Goal: Check status: Check status

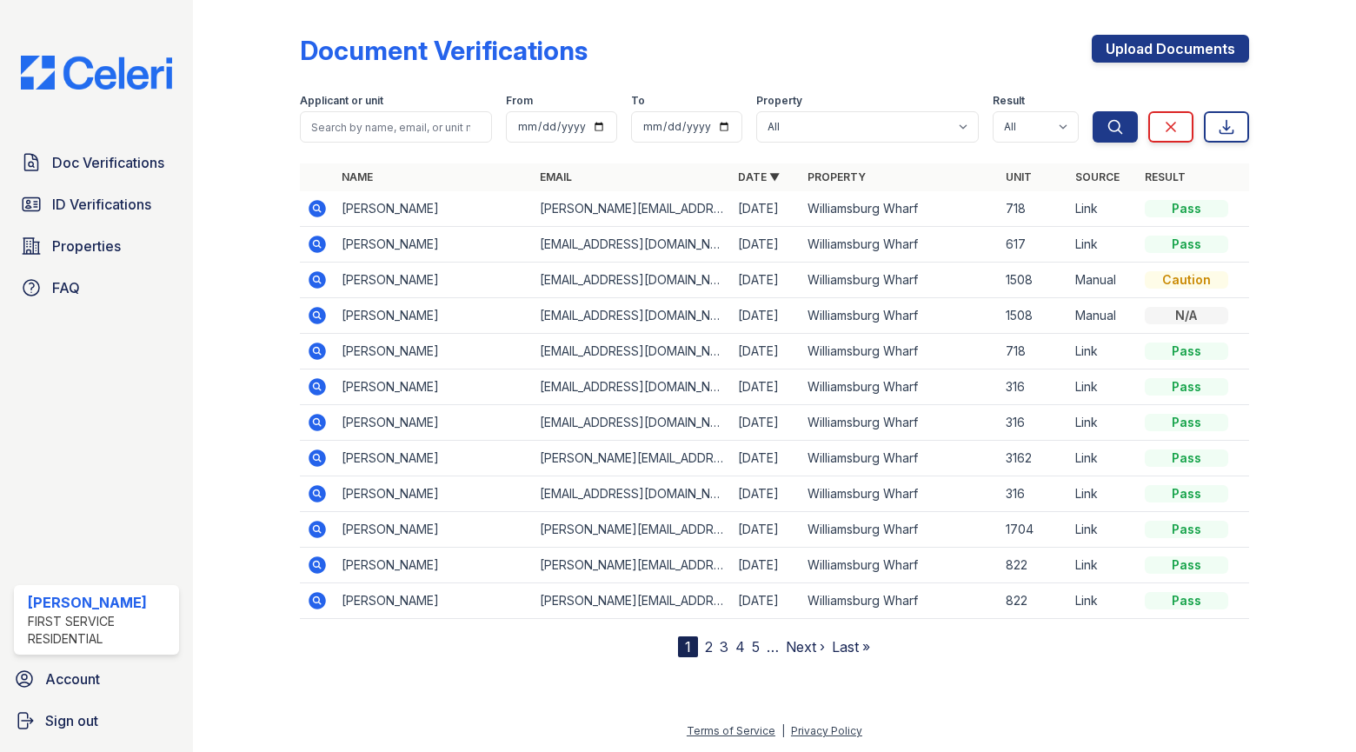
click at [386, 113] on div "Applicant or unit" at bounding box center [396, 118] width 192 height 49
click at [109, 156] on span "Doc Verifications" at bounding box center [108, 162] width 112 height 21
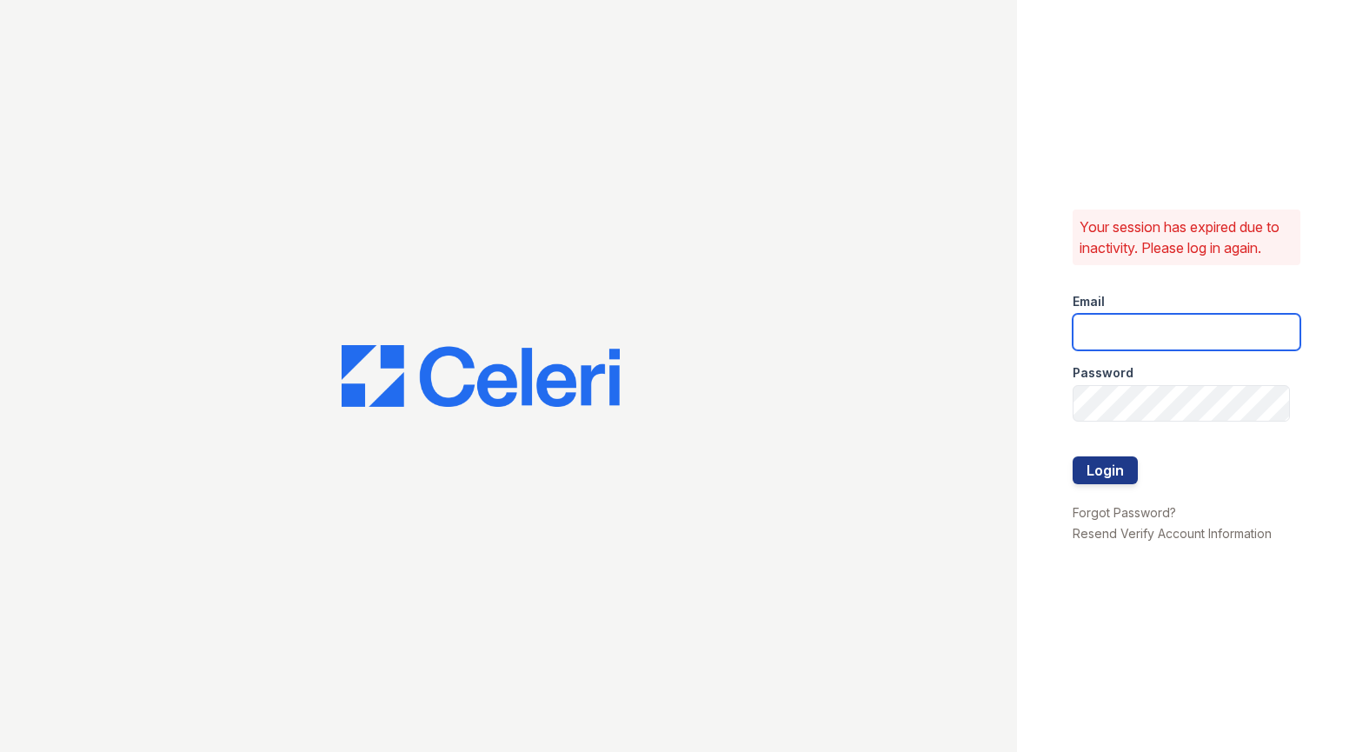
type input "[PERSON_NAME][EMAIL_ADDRESS][PERSON_NAME][PERSON_NAME][DOMAIN_NAME]"
click at [1092, 463] on button "Login" at bounding box center [1105, 470] width 65 height 28
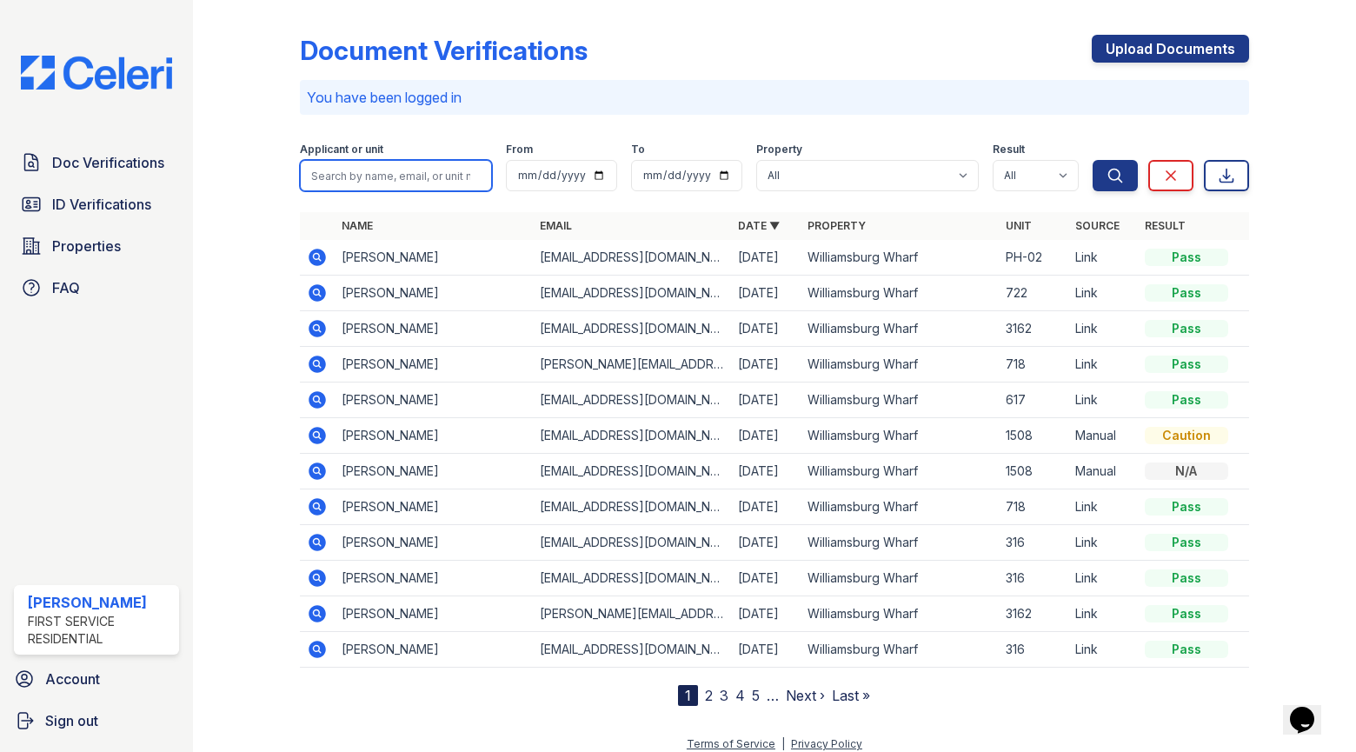
click at [364, 180] on input "search" at bounding box center [396, 175] width 192 height 31
type input "omar"
click at [1093, 160] on button "Search" at bounding box center [1115, 175] width 45 height 31
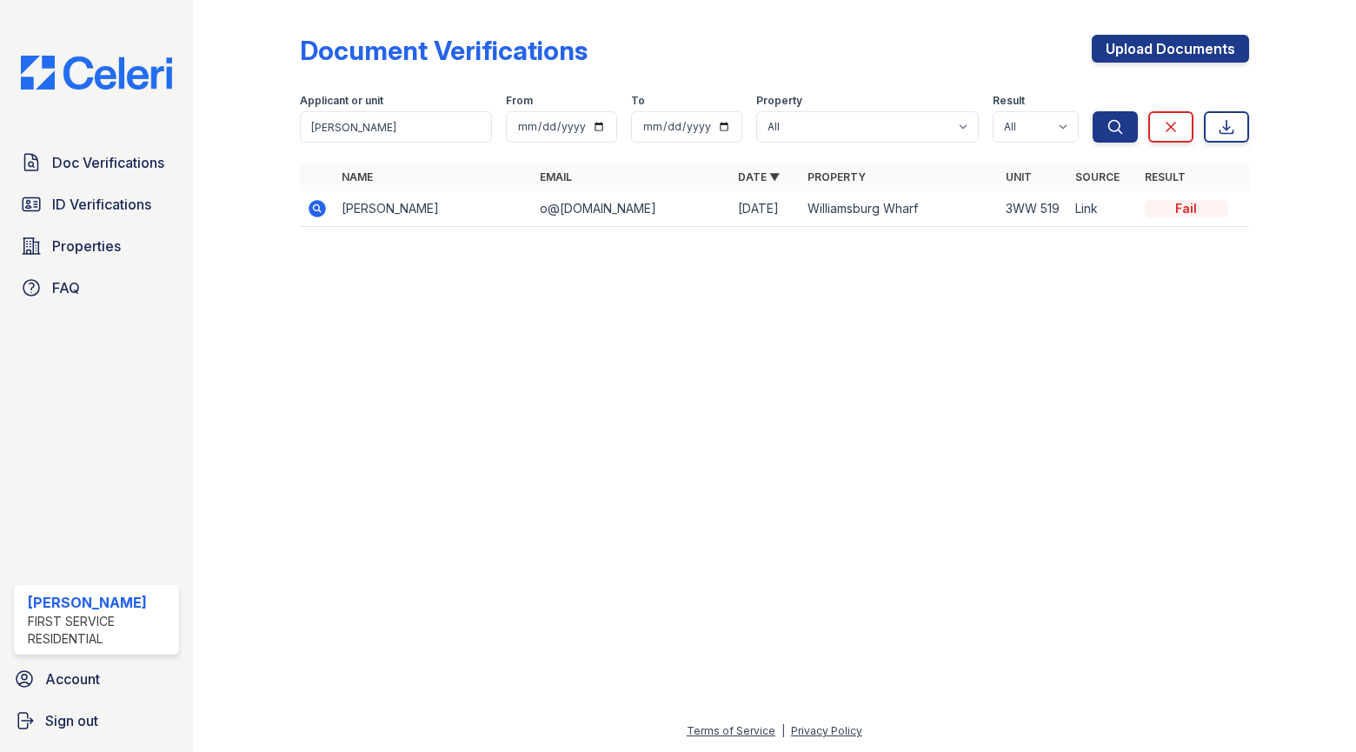
click at [318, 212] on icon at bounding box center [317, 208] width 17 height 17
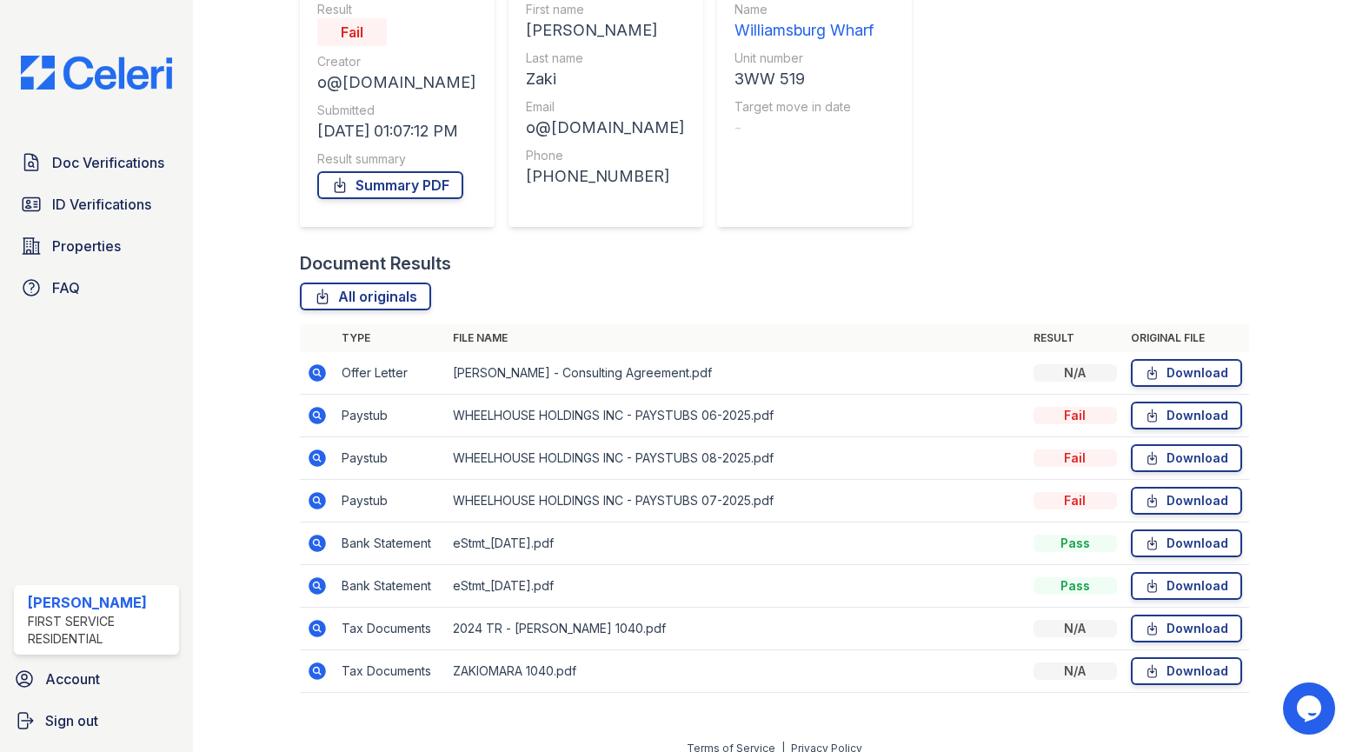
scroll to position [194, 0]
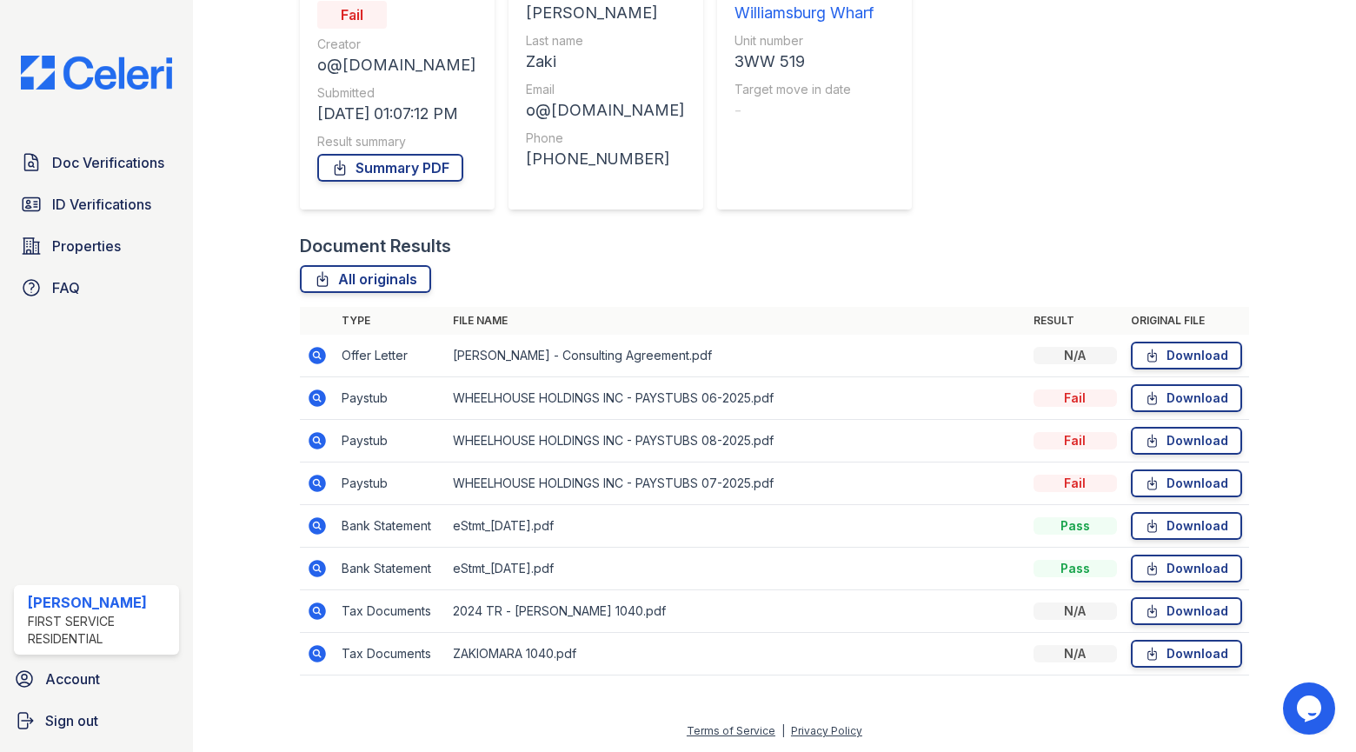
click at [313, 613] on icon at bounding box center [317, 611] width 21 height 21
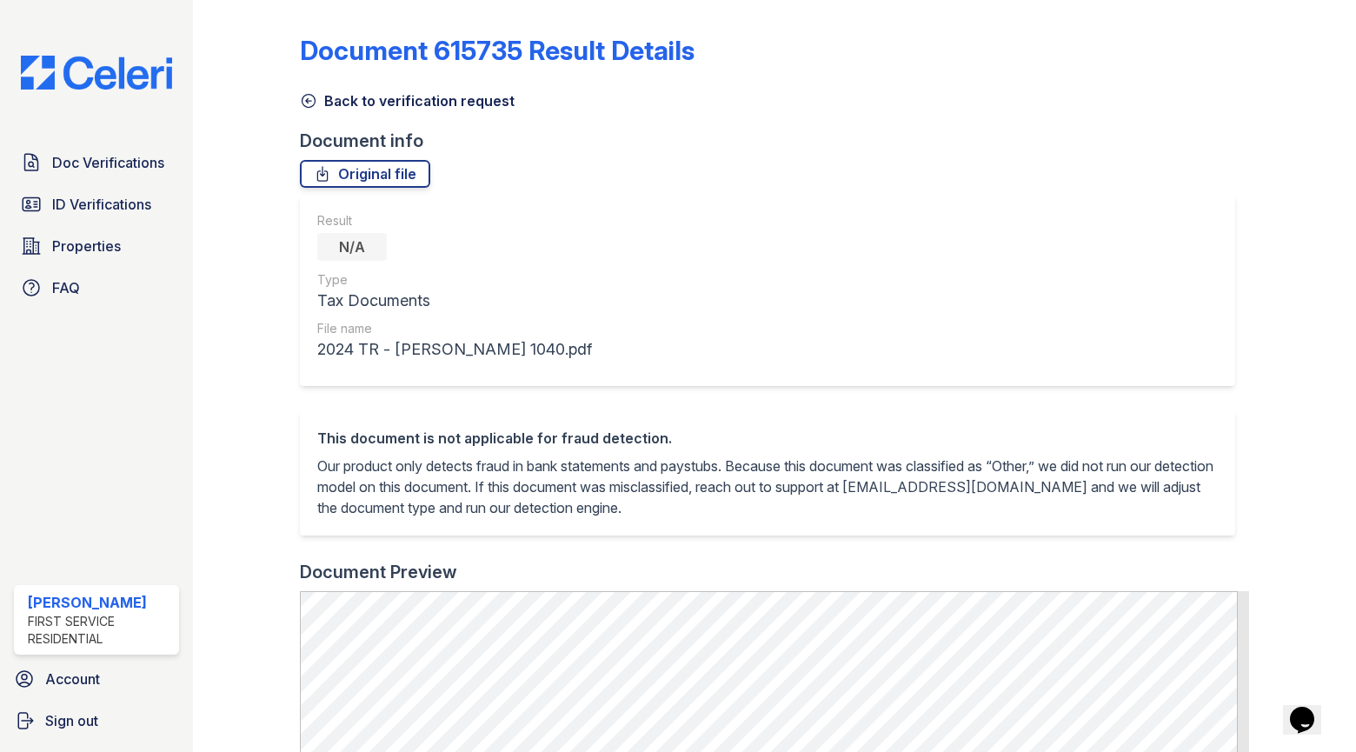
click at [303, 101] on icon at bounding box center [308, 100] width 17 height 17
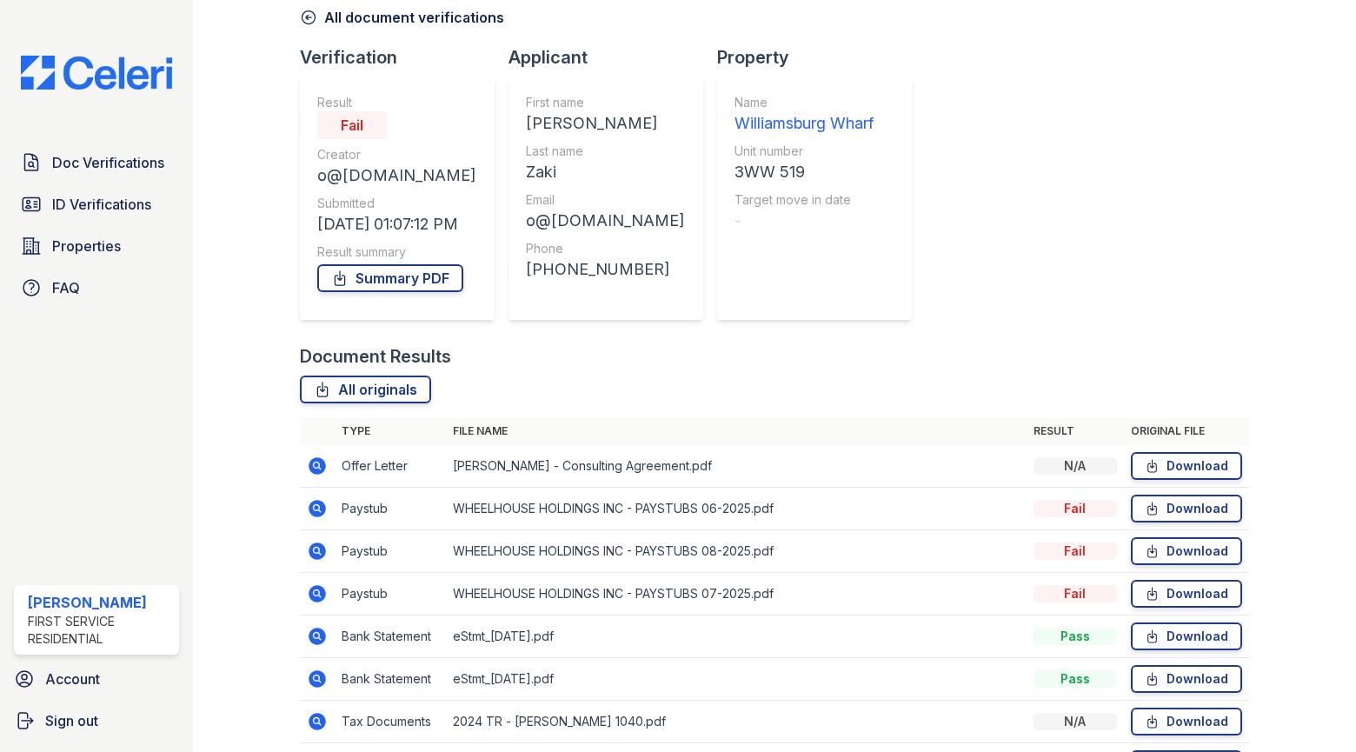
scroll to position [194, 0]
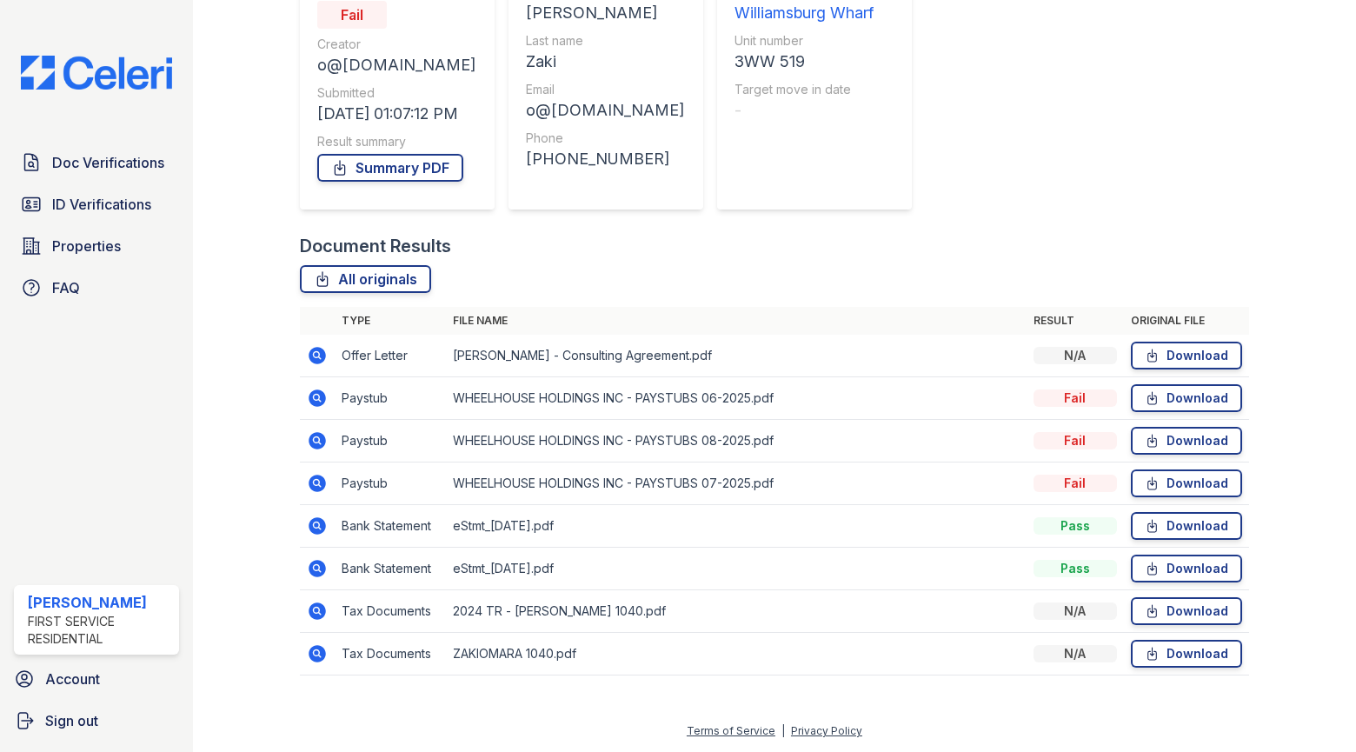
click at [323, 649] on icon at bounding box center [317, 653] width 17 height 17
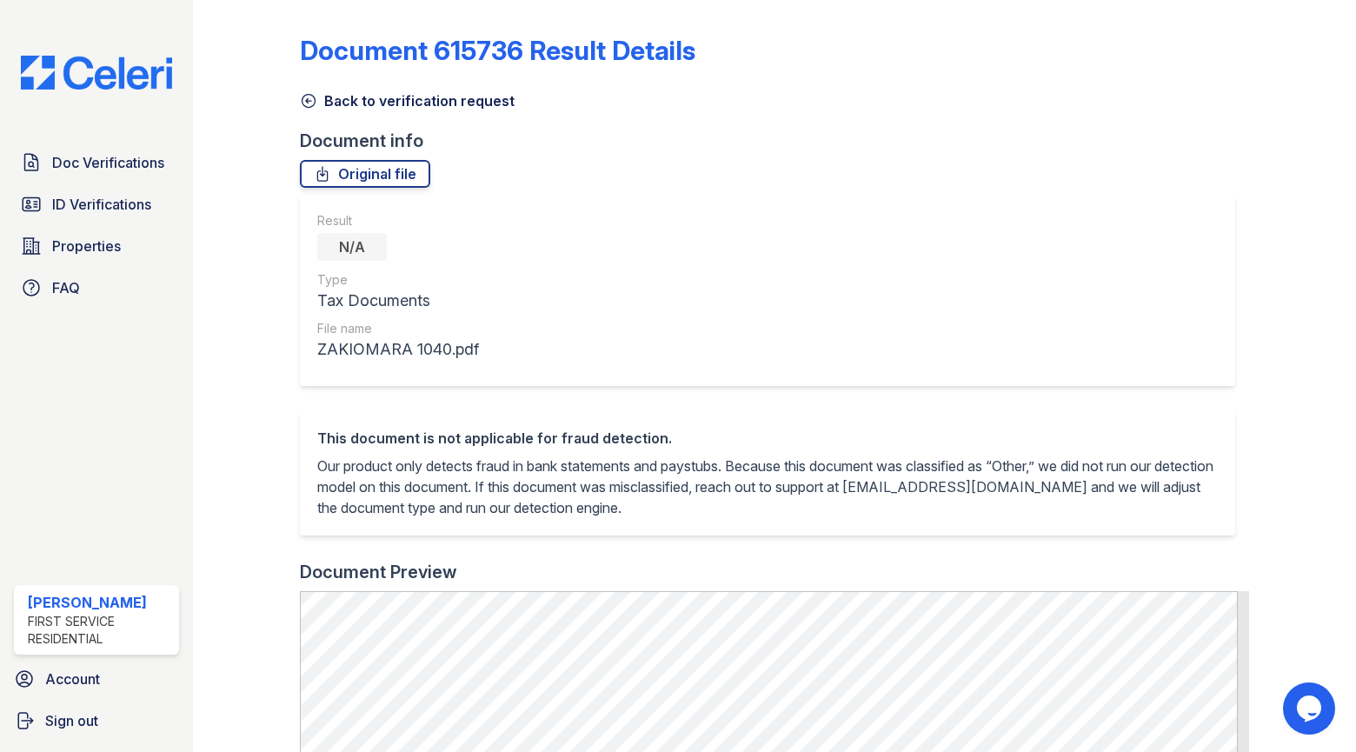
click at [313, 100] on icon at bounding box center [308, 100] width 17 height 17
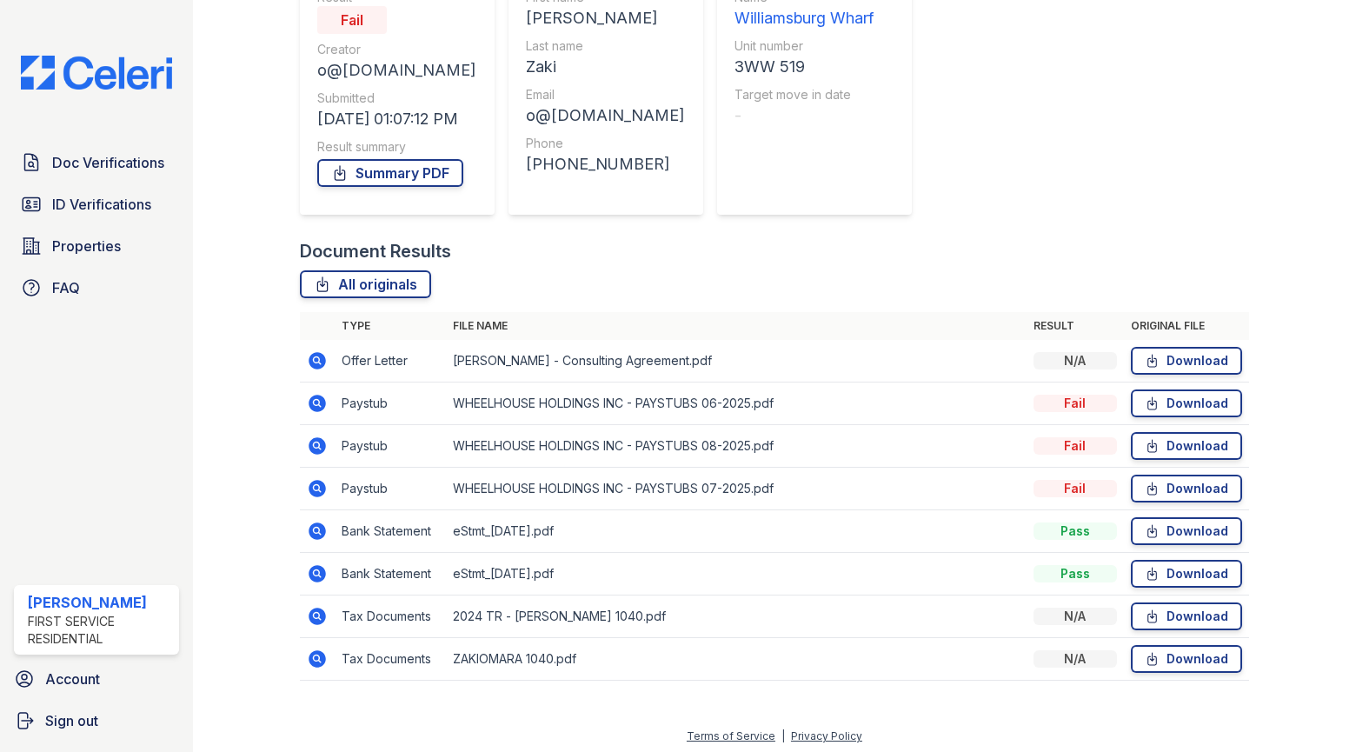
scroll to position [194, 0]
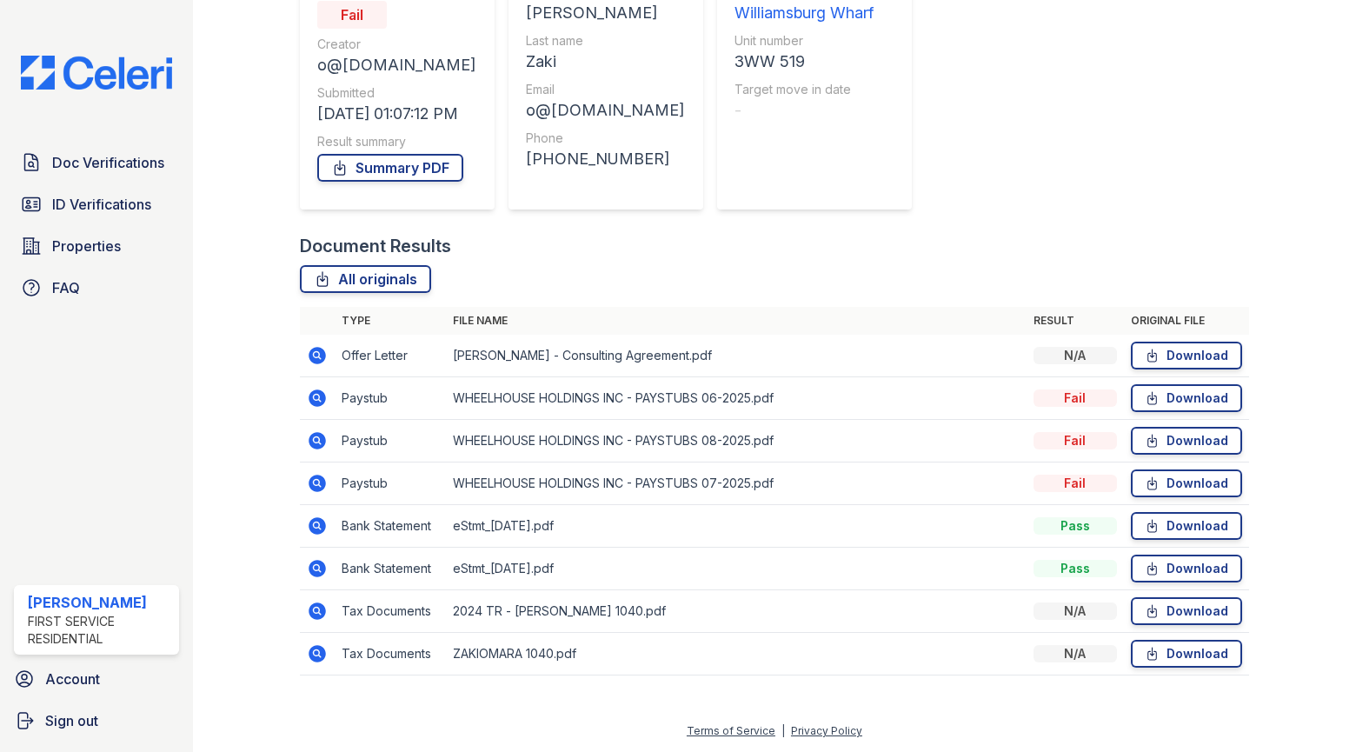
click at [319, 523] on icon at bounding box center [317, 525] width 17 height 17
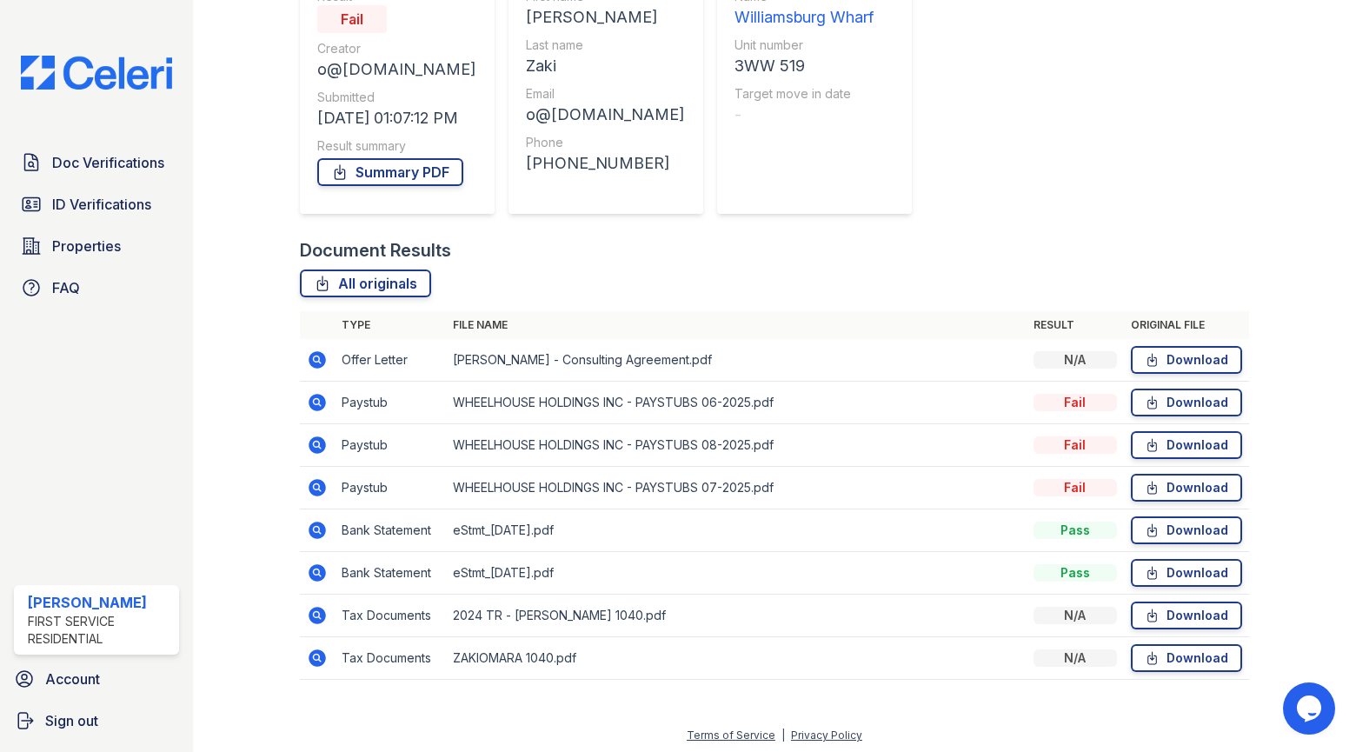
scroll to position [194, 0]
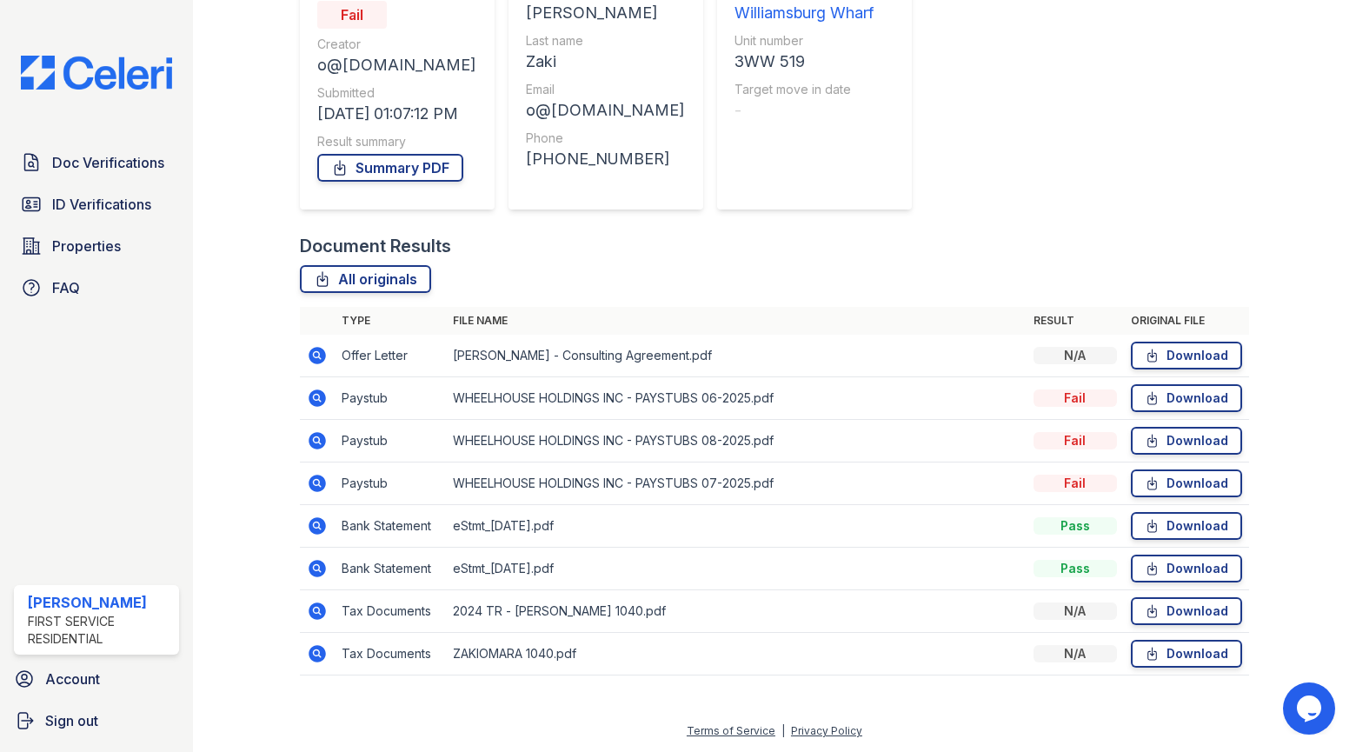
click at [325, 569] on icon at bounding box center [317, 568] width 21 height 21
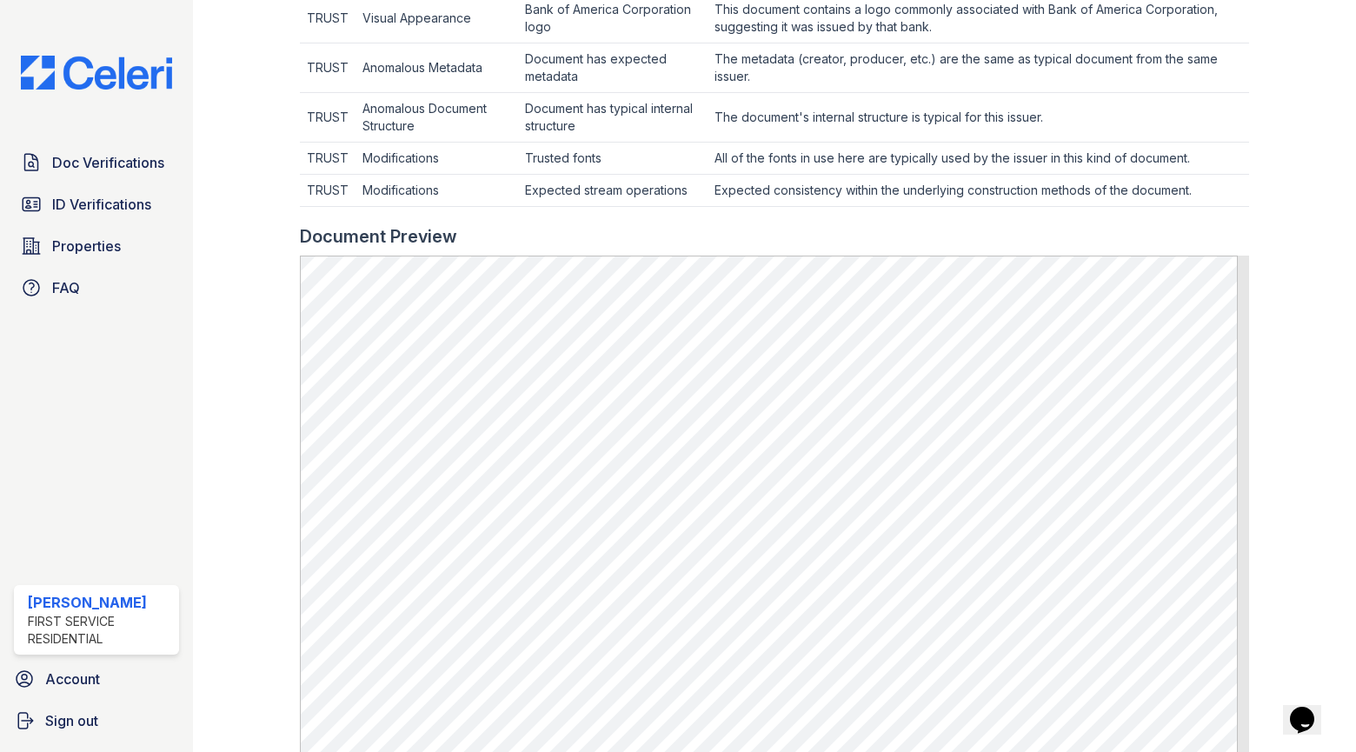
scroll to position [609, 0]
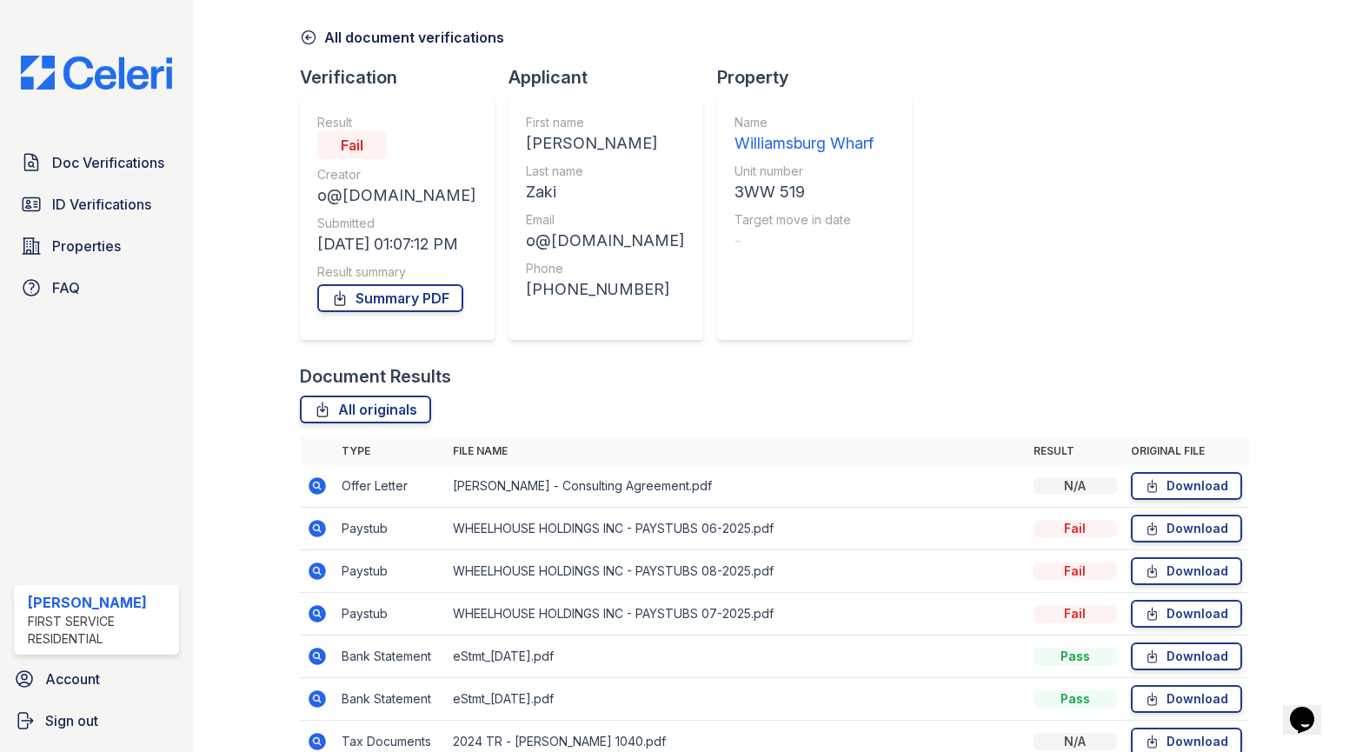
scroll to position [194, 0]
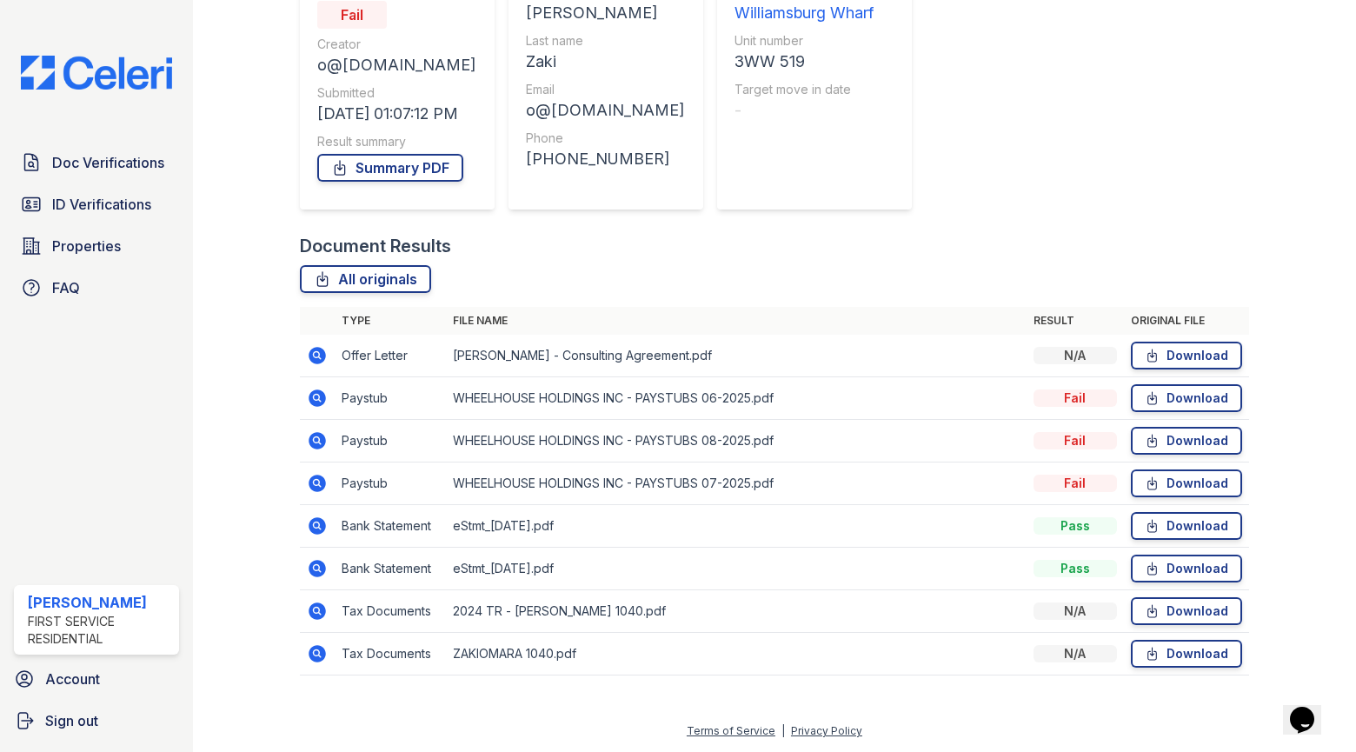
click at [319, 523] on icon at bounding box center [317, 525] width 17 height 17
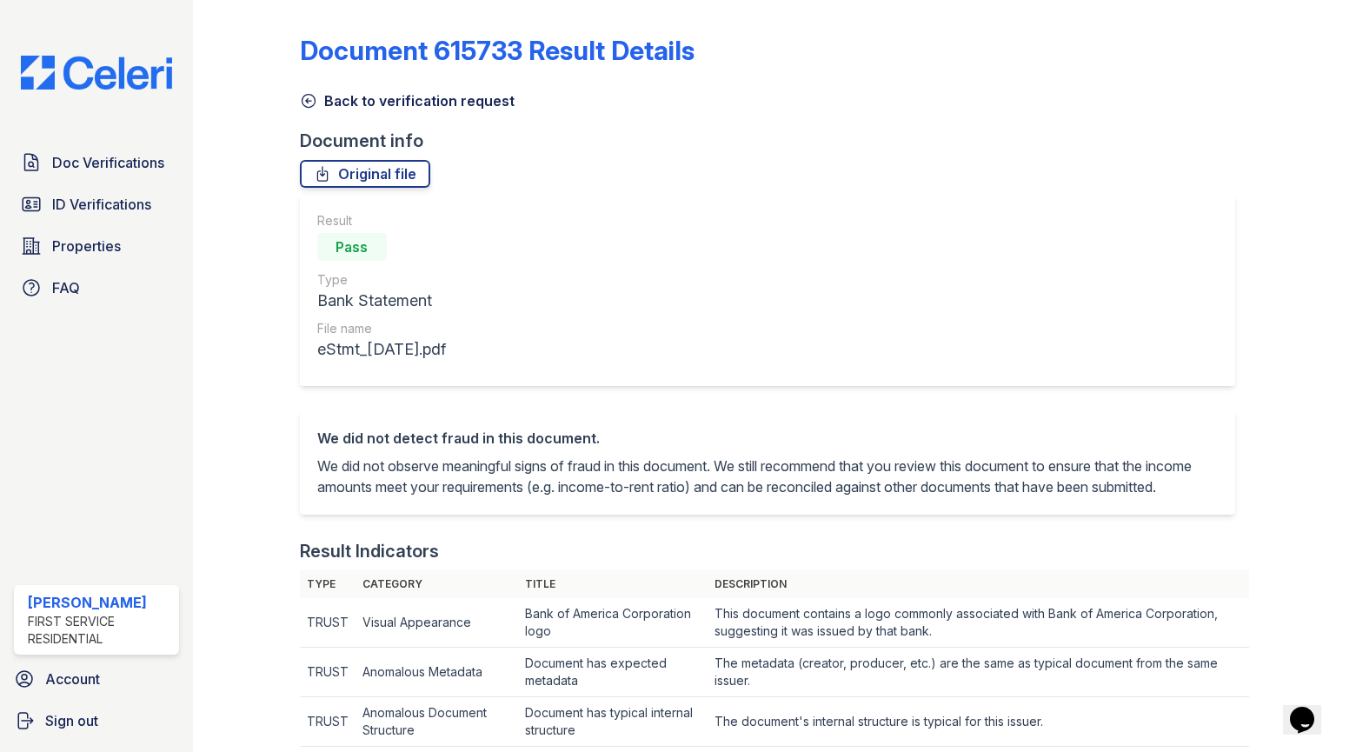
click at [303, 99] on icon at bounding box center [308, 100] width 17 height 17
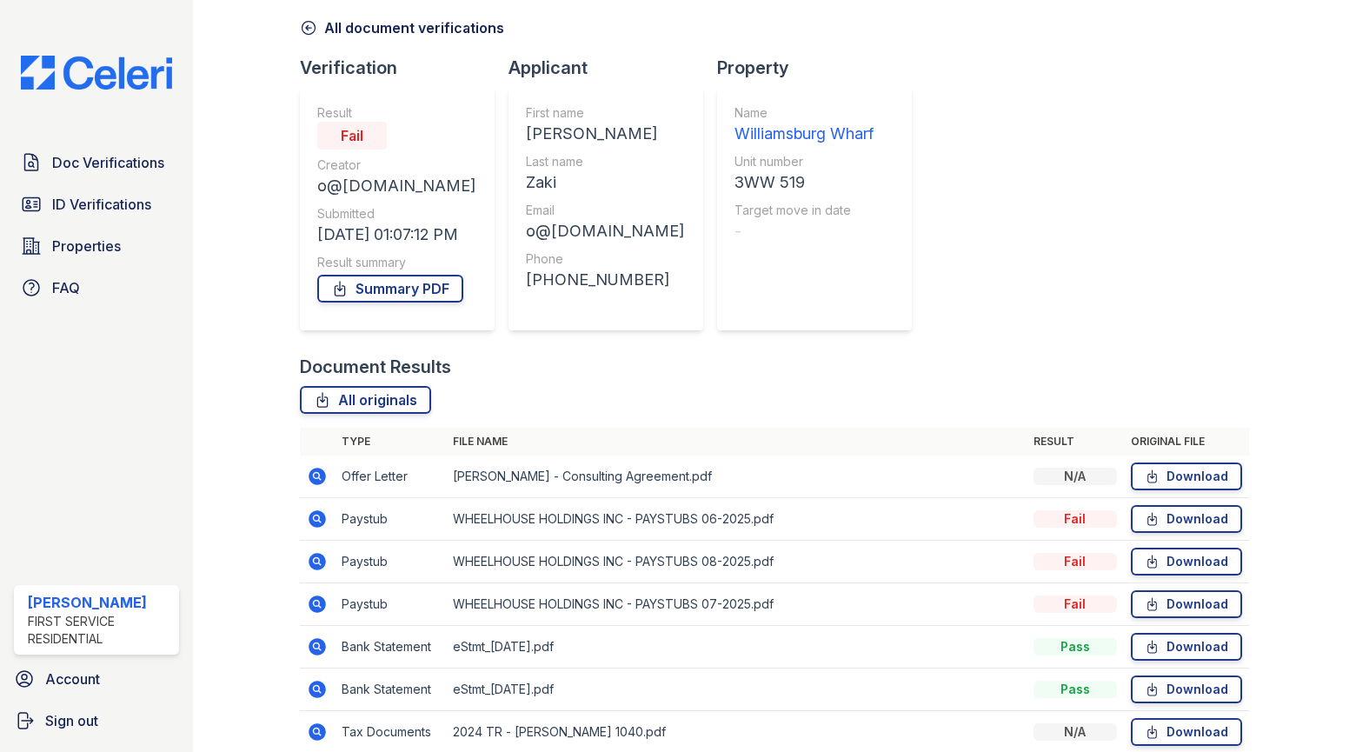
scroll to position [174, 0]
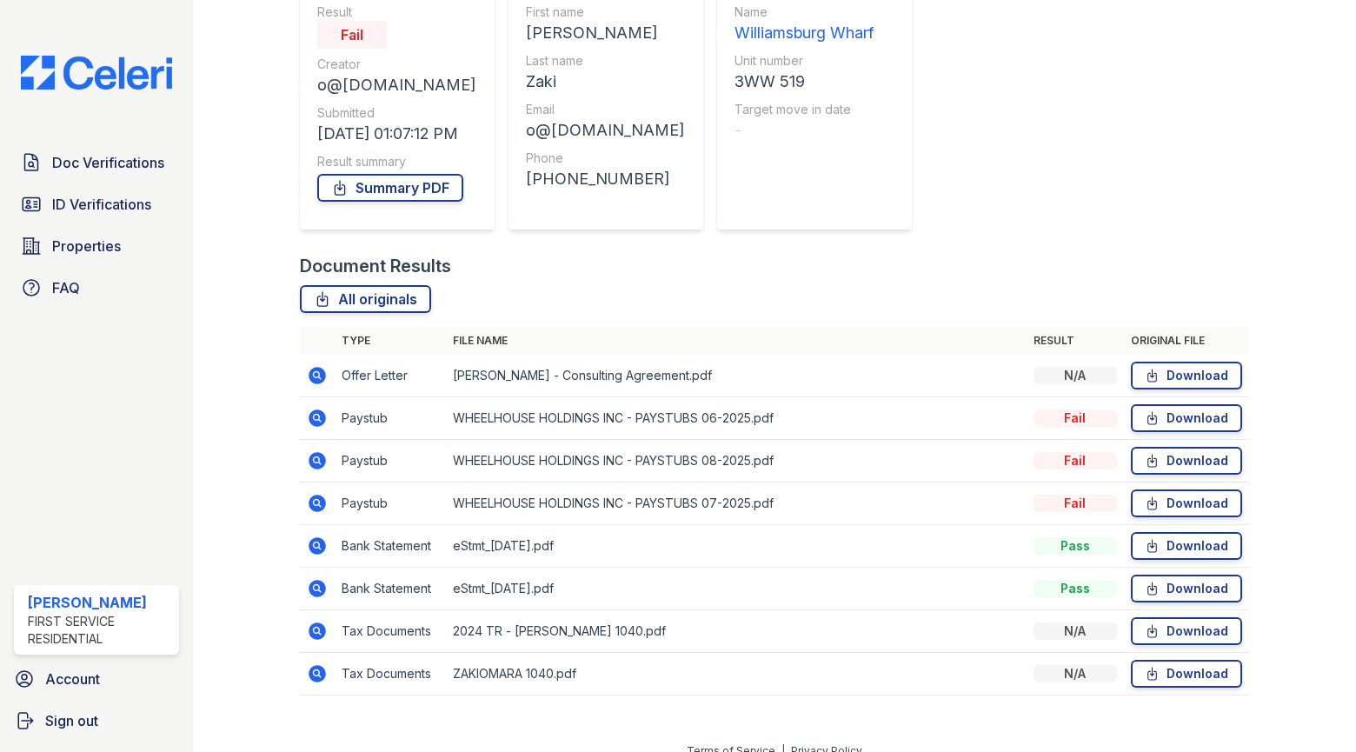
click at [317, 502] on icon at bounding box center [316, 502] width 4 height 4
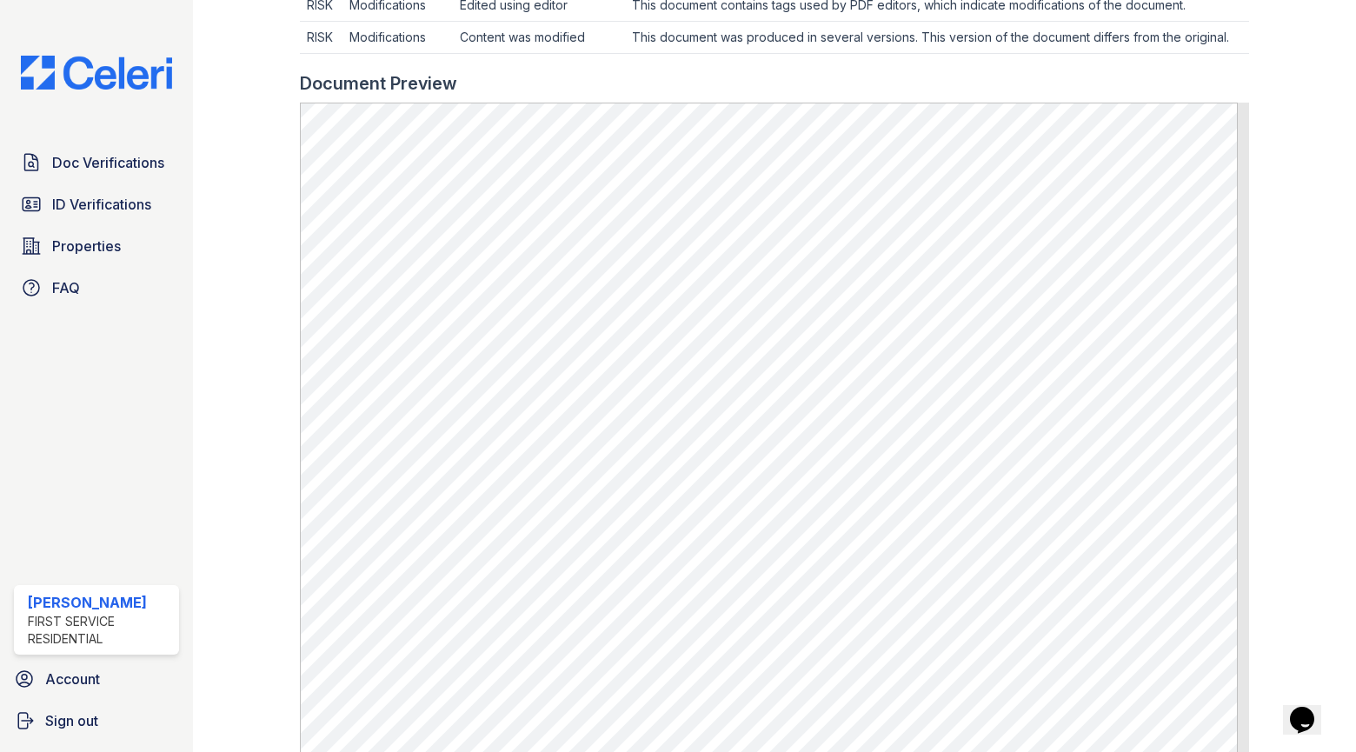
scroll to position [1030, 0]
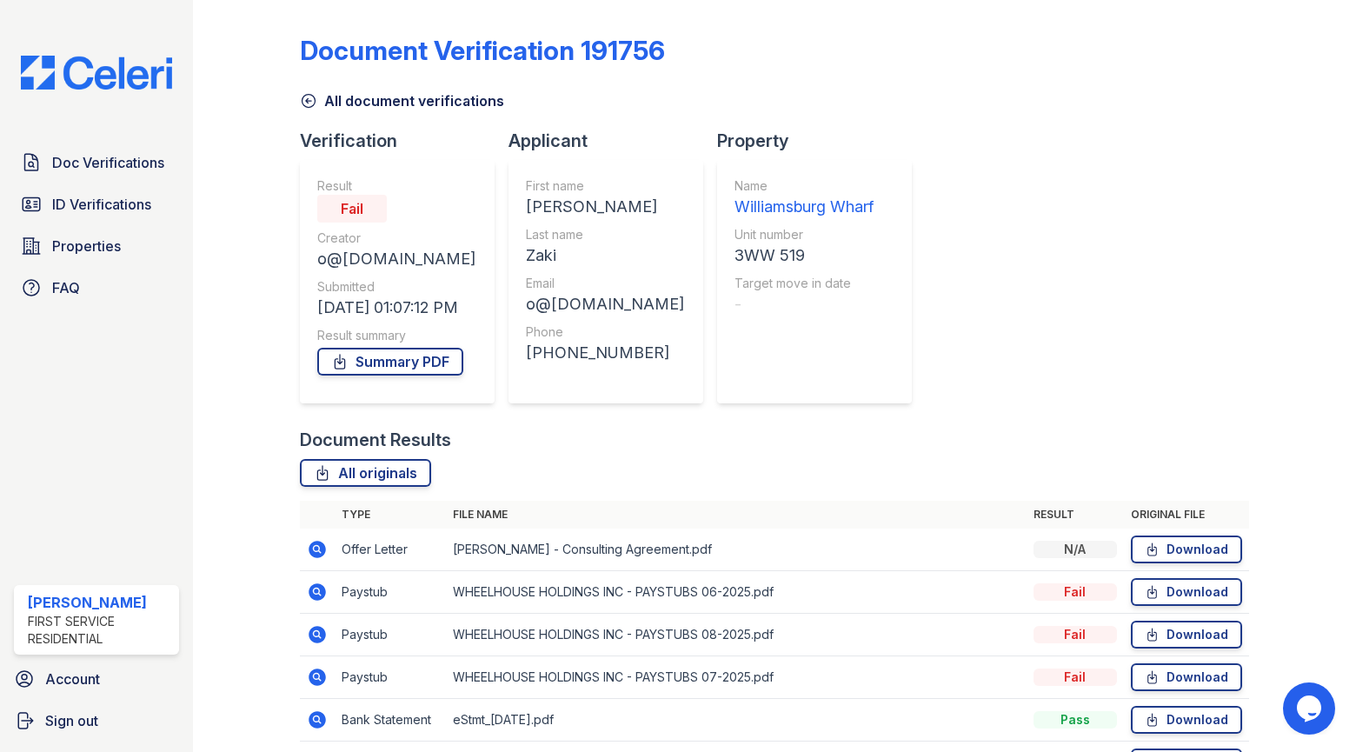
click at [314, 629] on icon at bounding box center [317, 634] width 17 height 17
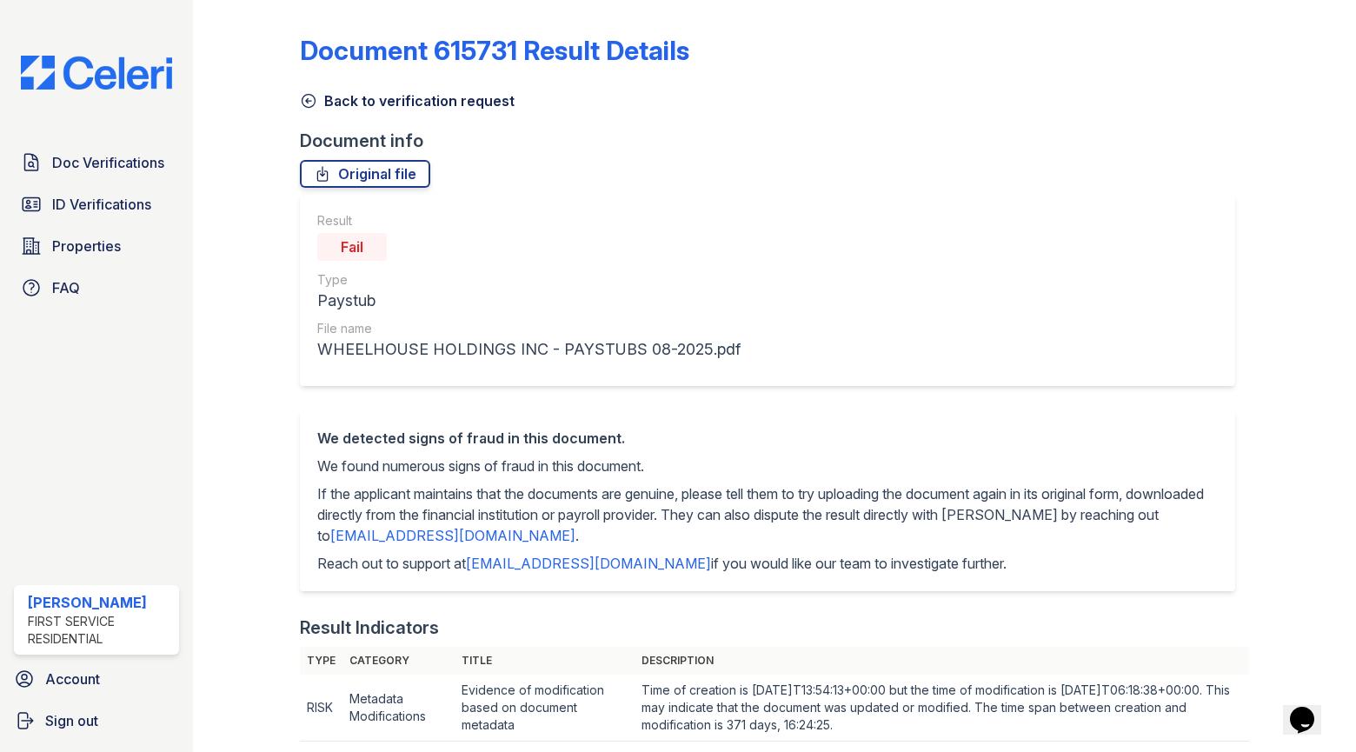
click at [313, 104] on icon at bounding box center [308, 101] width 13 height 13
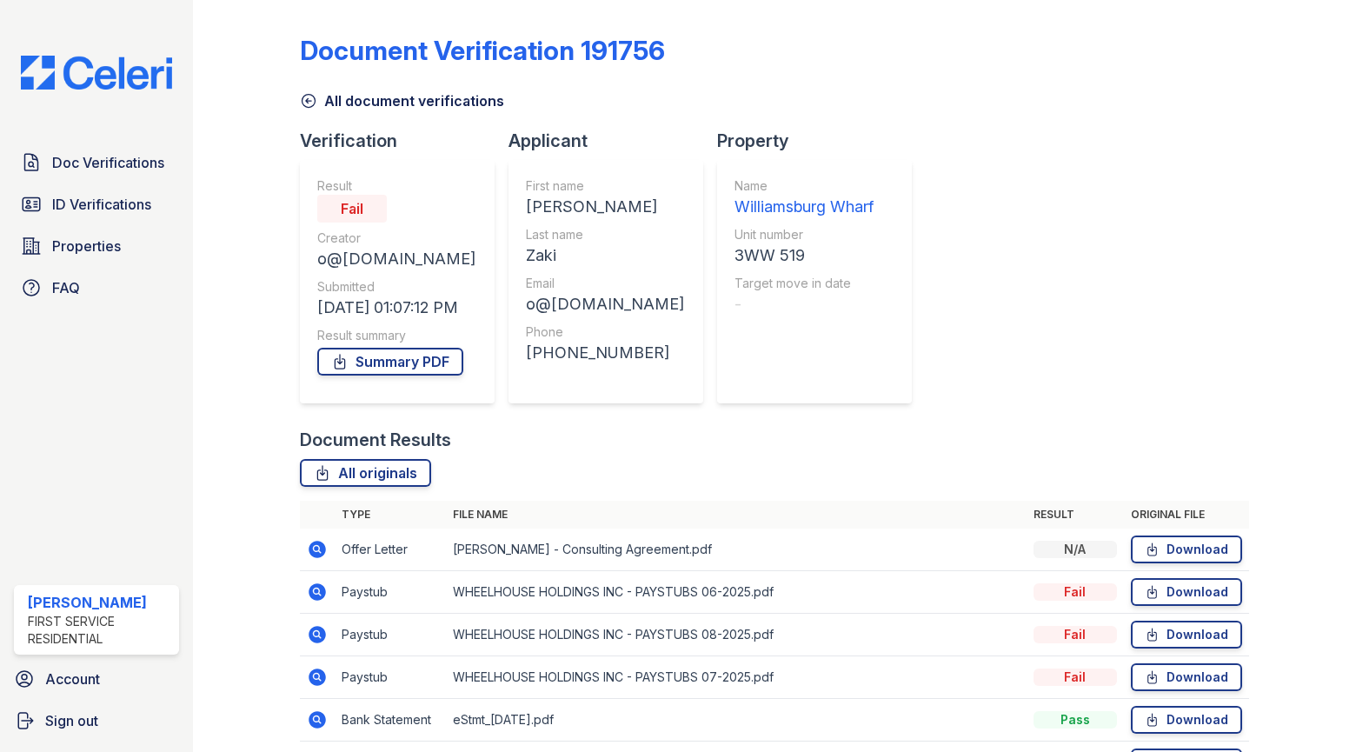
scroll to position [174, 0]
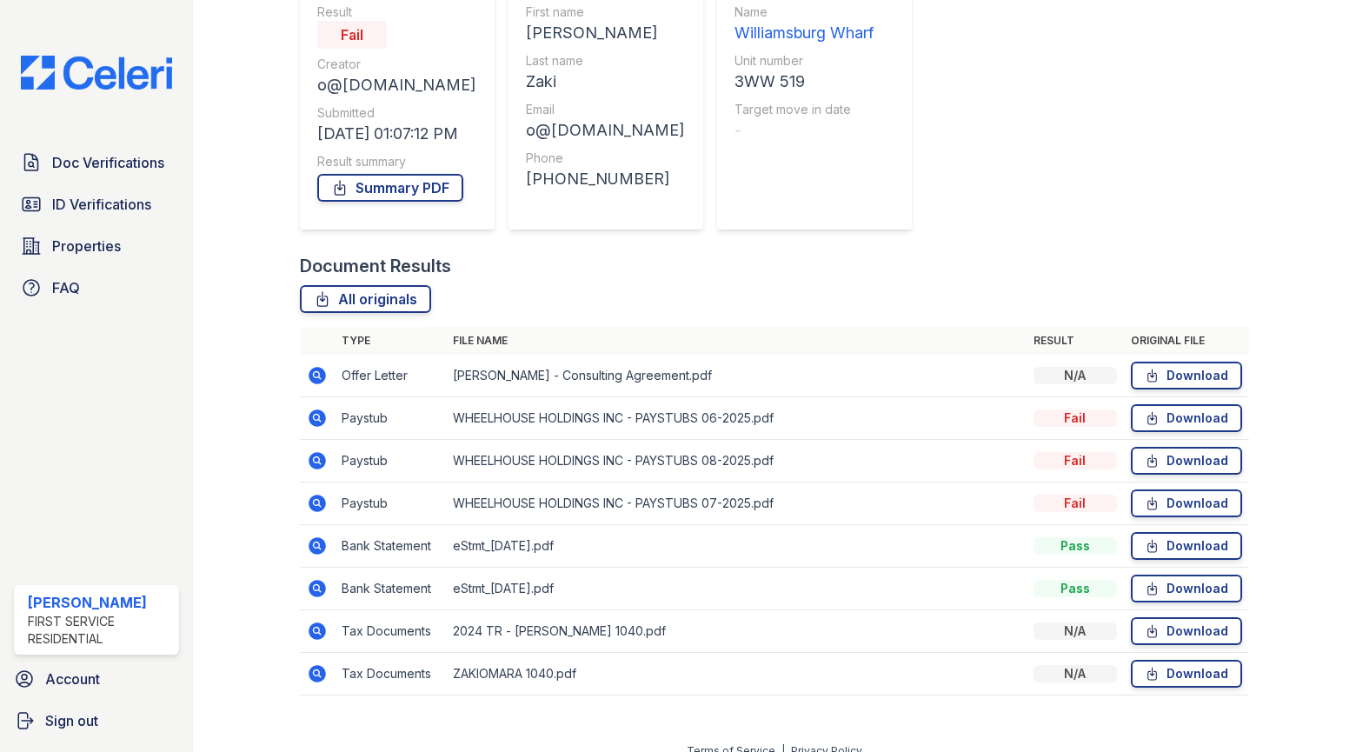
click at [323, 501] on icon at bounding box center [317, 503] width 17 height 17
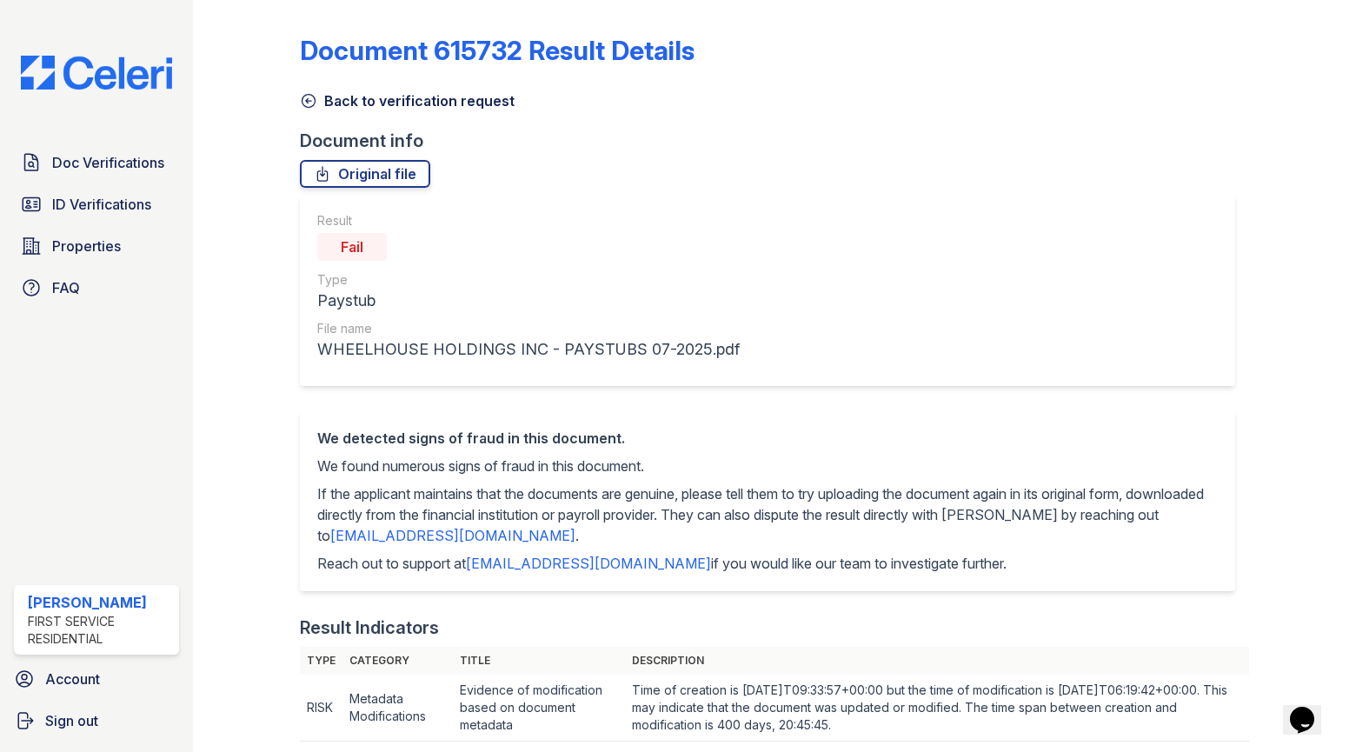
click at [303, 98] on icon at bounding box center [308, 100] width 17 height 17
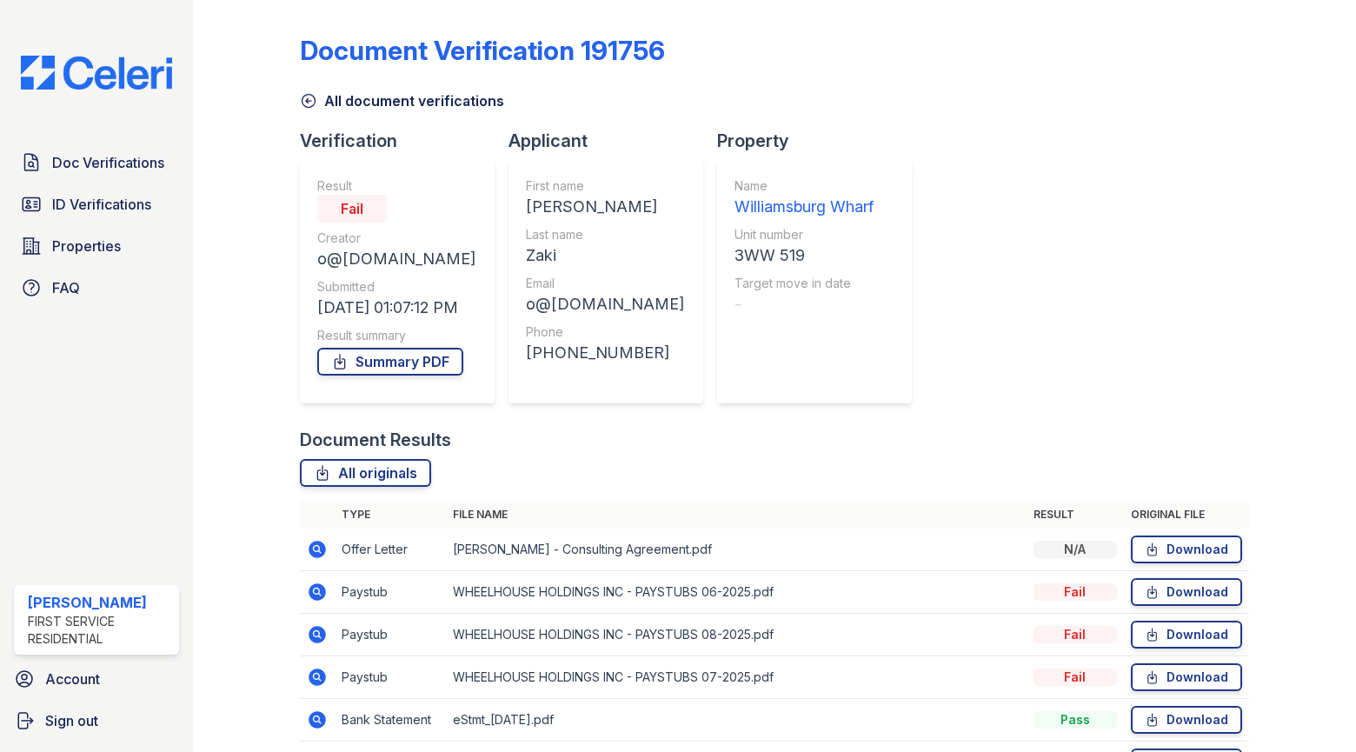
click at [311, 548] on icon at bounding box center [317, 549] width 17 height 17
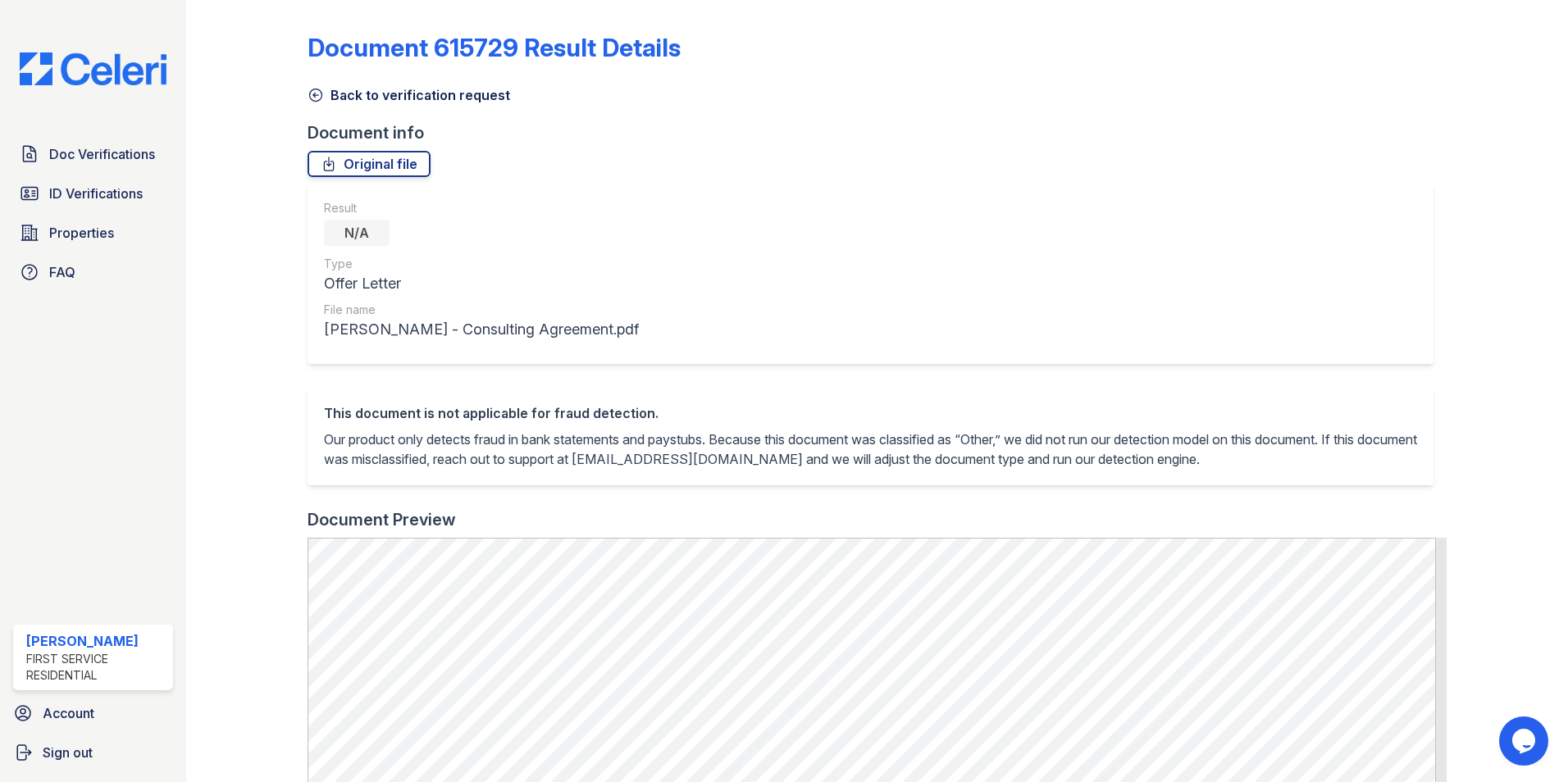
click at [319, 92] on icon at bounding box center [315, 94] width 16 height 16
